Goal: Task Accomplishment & Management: Use online tool/utility

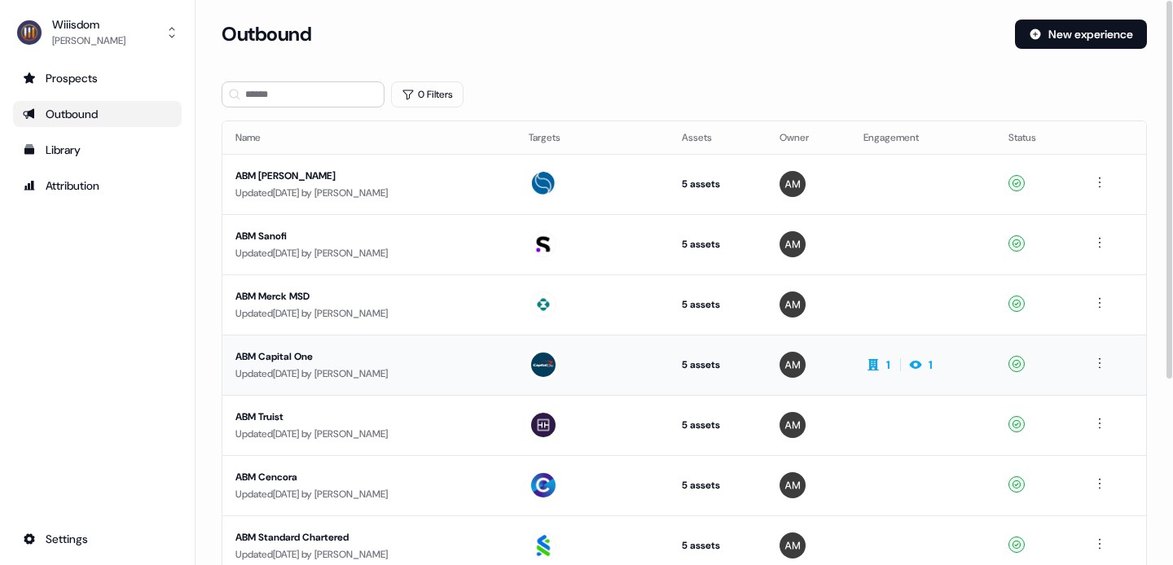
click at [288, 354] on div "ABM Capital One" at bounding box center [368, 357] width 267 height 16
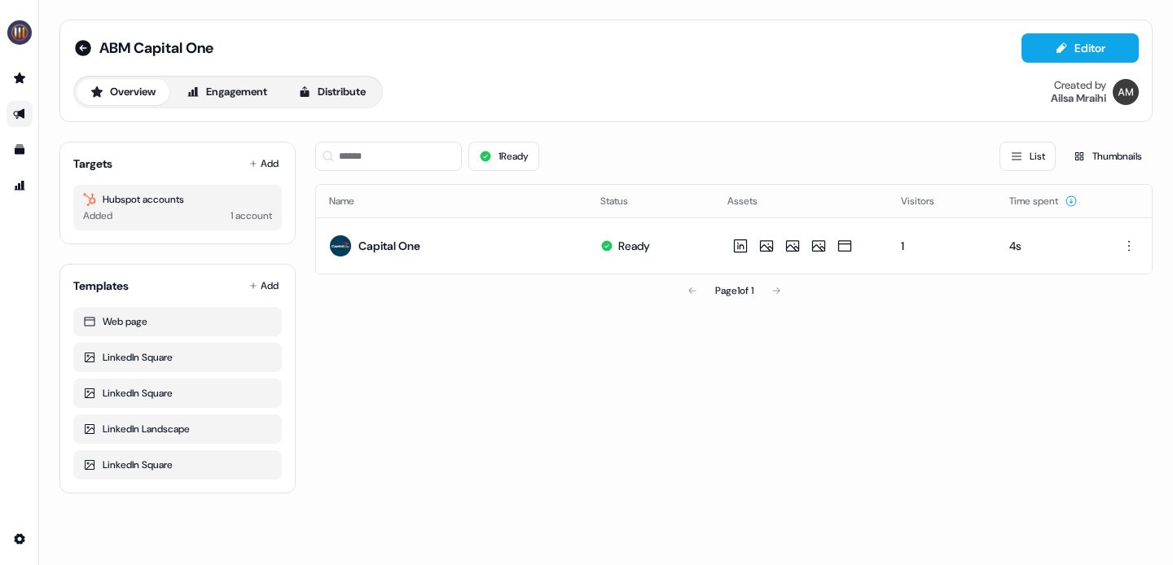
click at [367, 68] on div "ABM Capital One Editor Overview Engagement Distribute Created by [PERSON_NAME]" at bounding box center [606, 70] width 1066 height 75
click at [363, 92] on button "Distribute" at bounding box center [331, 92] width 95 height 26
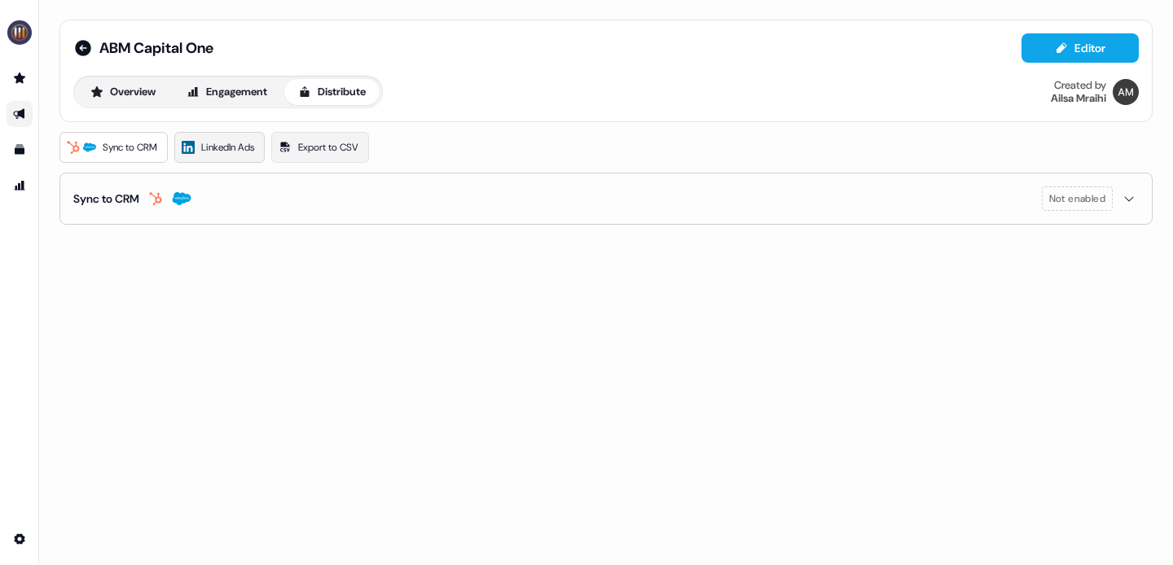
click at [234, 139] on span "LinkedIn Ads" at bounding box center [227, 147] width 53 height 16
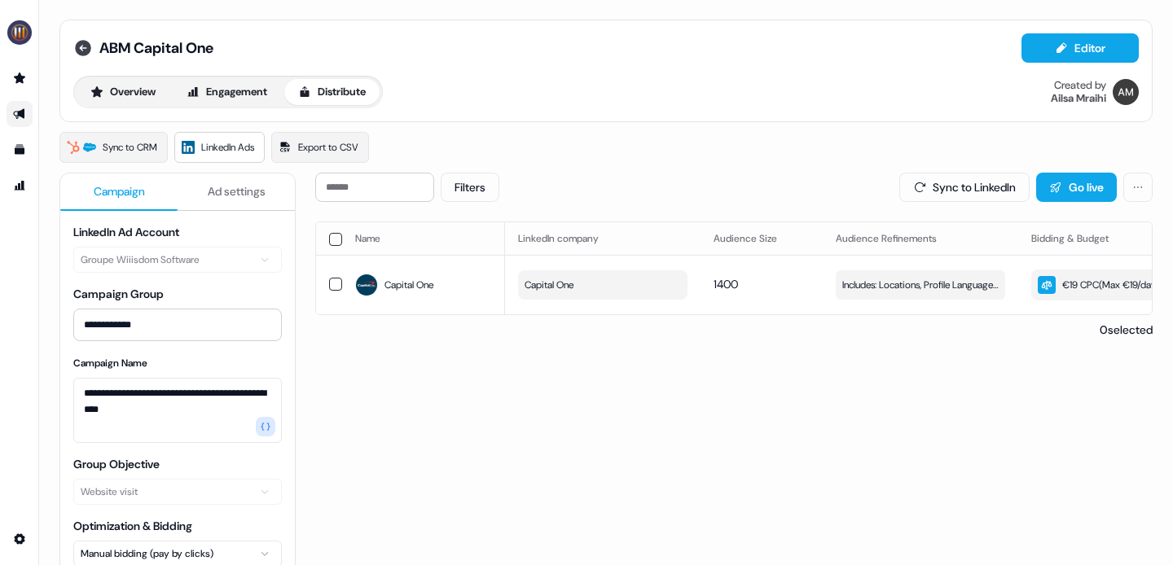
click at [82, 46] on icon at bounding box center [83, 48] width 16 height 16
